Goal: Task Accomplishment & Management: Use online tool/utility

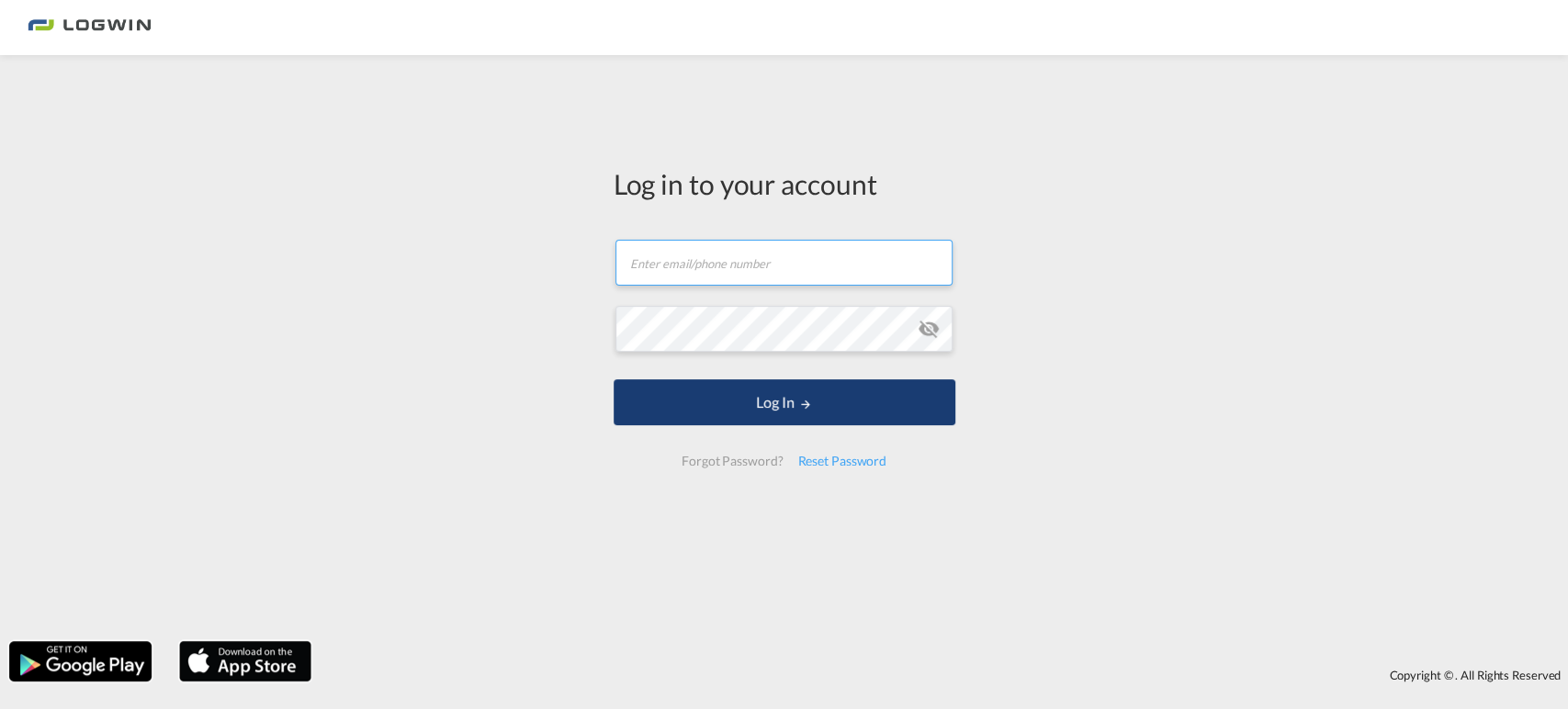
type input "[PERSON_NAME][EMAIL_ADDRESS][DOMAIN_NAME]"
click at [639, 419] on button "Log In" at bounding box center [784, 402] width 342 height 46
